Goal: Task Accomplishment & Management: Complete application form

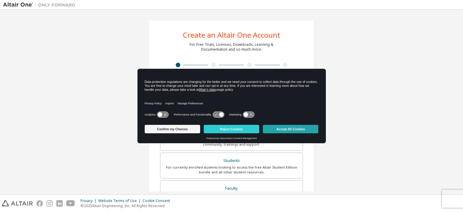
click at [286, 125] on button "Accept All Cookies" at bounding box center [290, 129] width 55 height 8
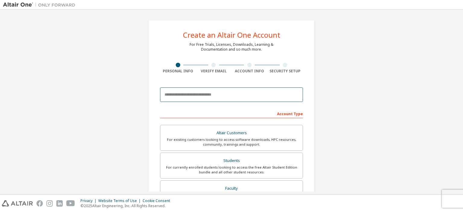
click at [215, 93] on input "email" at bounding box center [231, 94] width 143 height 14
type input "**********"
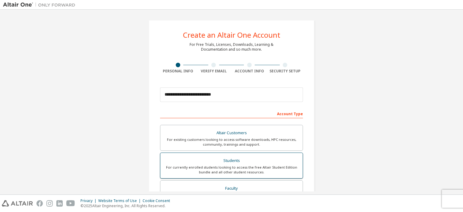
click at [256, 163] on div "Students" at bounding box center [231, 160] width 135 height 8
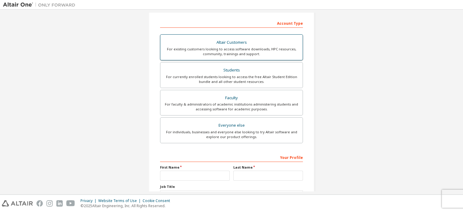
scroll to position [120, 0]
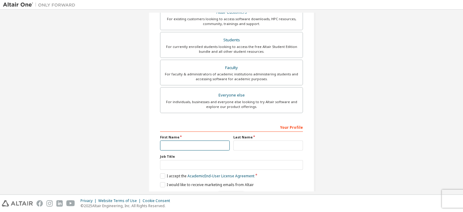
click at [226, 142] on input "text" at bounding box center [195, 145] width 70 height 10
type input "******"
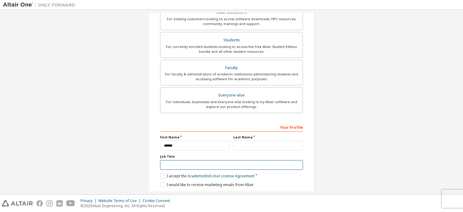
click at [194, 160] on input "text" at bounding box center [231, 165] width 143 height 10
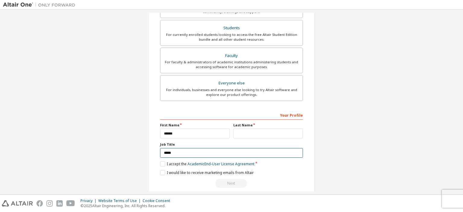
scroll to position [139, 0]
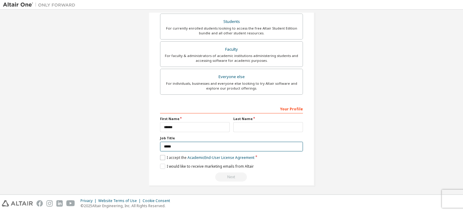
type input "*****"
click at [167, 156] on label "I accept the Academic End-User License Agreement" at bounding box center [207, 157] width 94 height 5
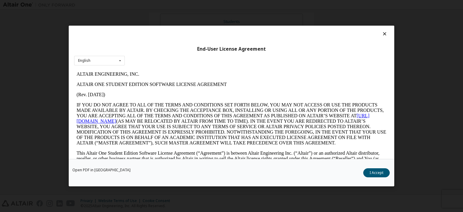
scroll to position [0, 0]
click at [383, 33] on icon at bounding box center [384, 33] width 6 height 5
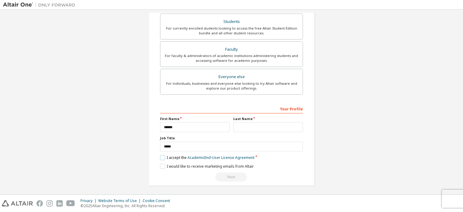
click at [163, 155] on label "I accept the Academic End-User License Agreement" at bounding box center [207, 157] width 94 height 5
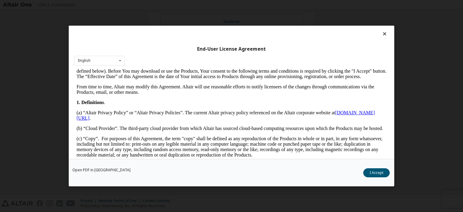
scroll to position [181, 0]
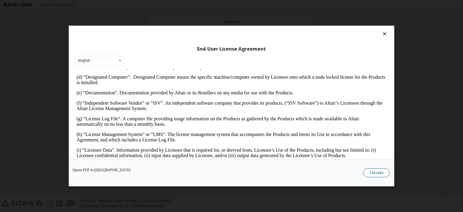
click at [377, 172] on button "I Accept" at bounding box center [376, 172] width 27 height 9
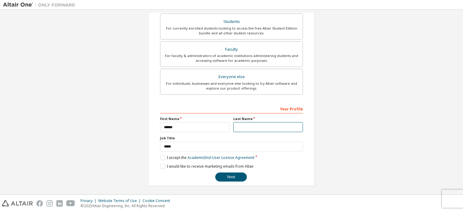
click at [251, 127] on input "text" at bounding box center [268, 127] width 70 height 10
type input "*****"
click at [235, 177] on button "Next" at bounding box center [231, 176] width 32 height 9
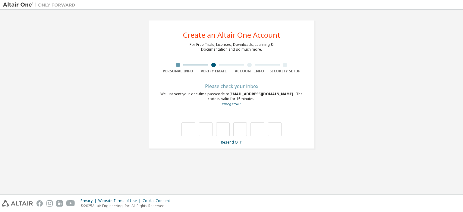
type input "*"
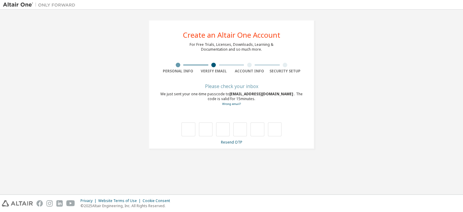
type input "*"
